Goal: Information Seeking & Learning: Learn about a topic

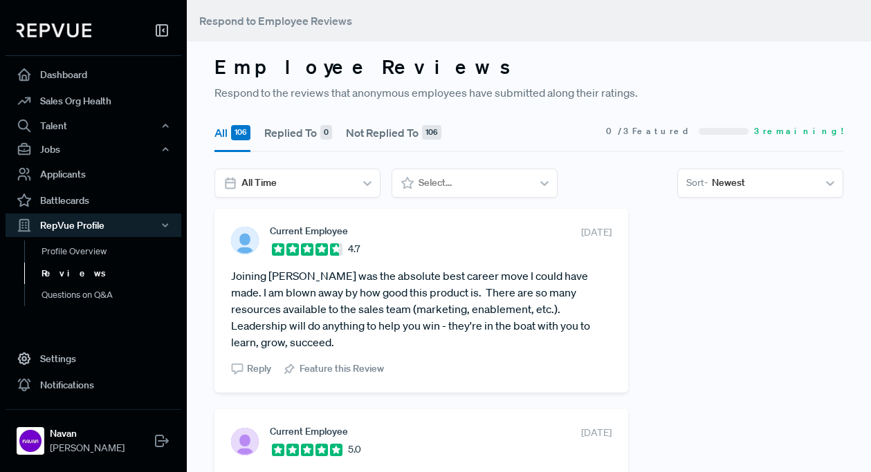
scroll to position [74, 0]
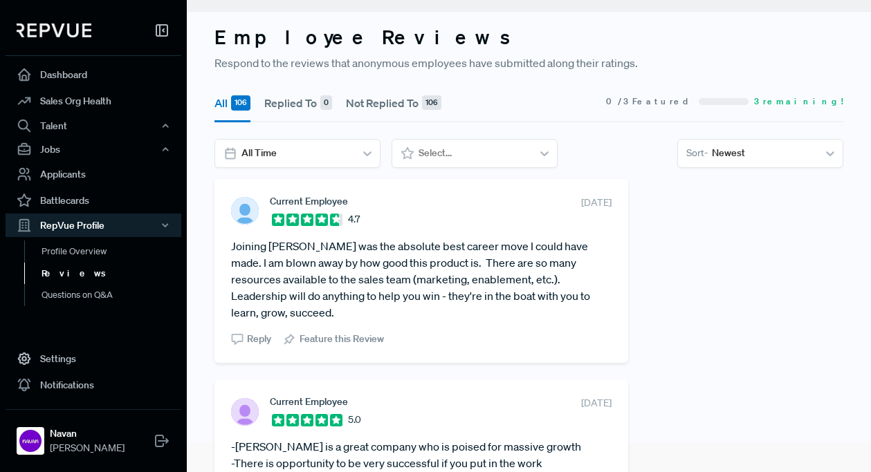
scroll to position [37, 0]
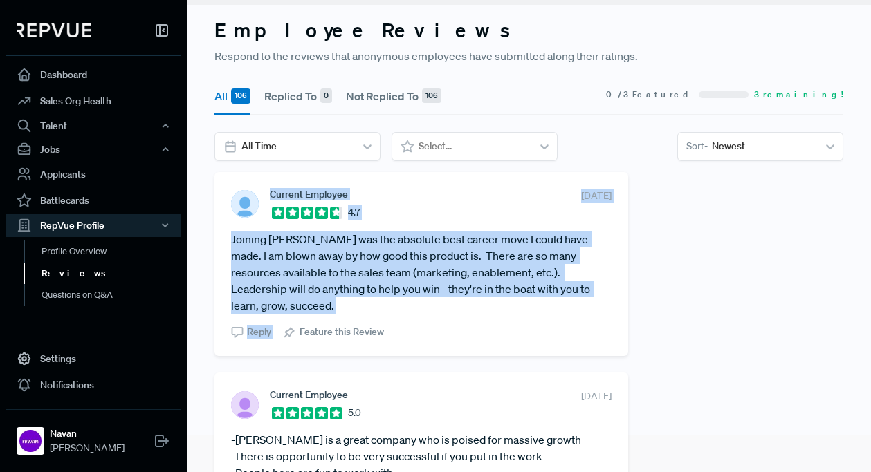
drag, startPoint x: 268, startPoint y: 193, endPoint x: 620, endPoint y: 297, distance: 366.5
click at [620, 297] on div "Current Employee 4.7 October 3, 2025 Joining Navan was the absolute best career…" at bounding box center [421, 264] width 414 height 184
copy section "Current Employee 4.7 October 3, 2025 Joining Navan was the absolute best career…"
